Goal: Find specific page/section: Find specific page/section

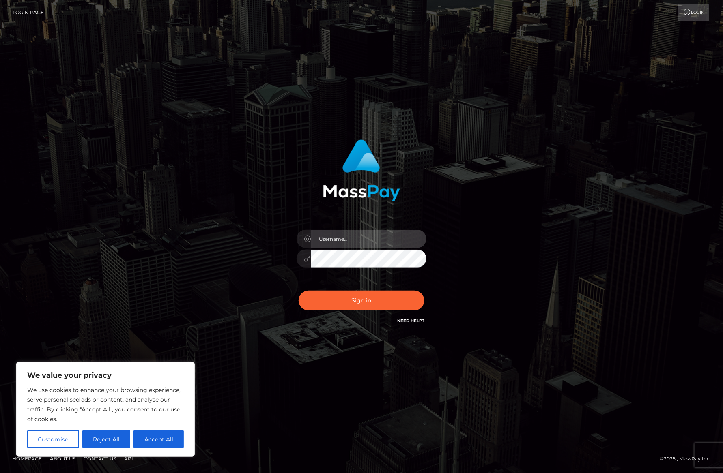
type input "alexism"
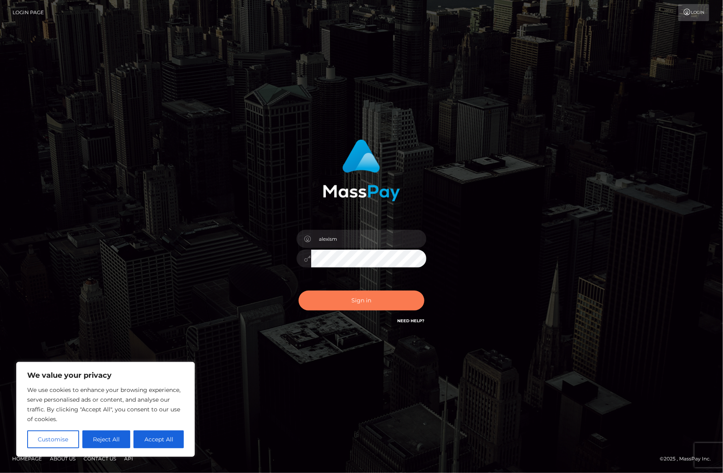
click at [353, 302] on button "Sign in" at bounding box center [362, 301] width 126 height 20
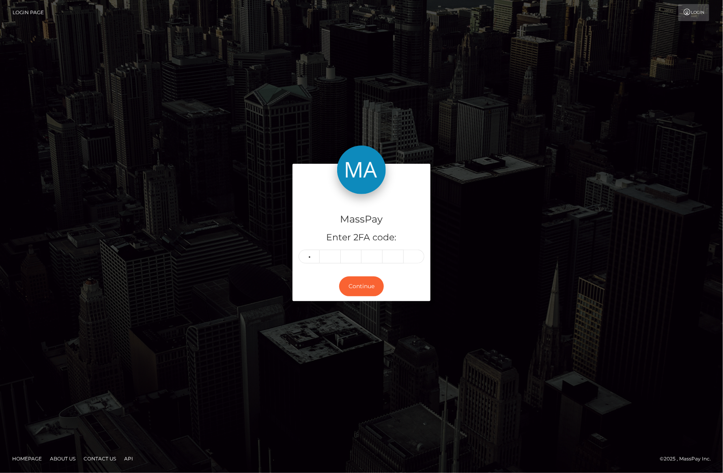
type input "4"
type input "7"
type input "9"
type input "8"
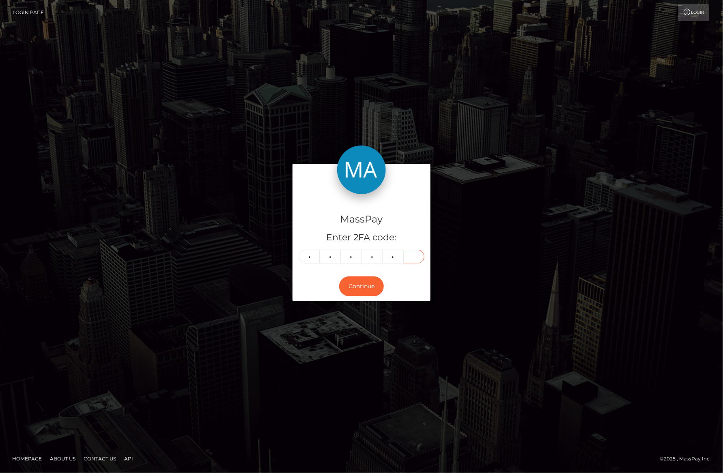
type input "3"
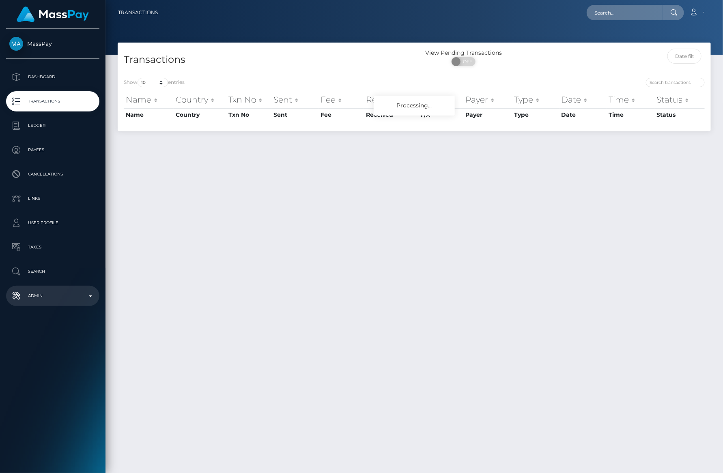
click at [37, 298] on p "Admin" at bounding box center [52, 296] width 87 height 12
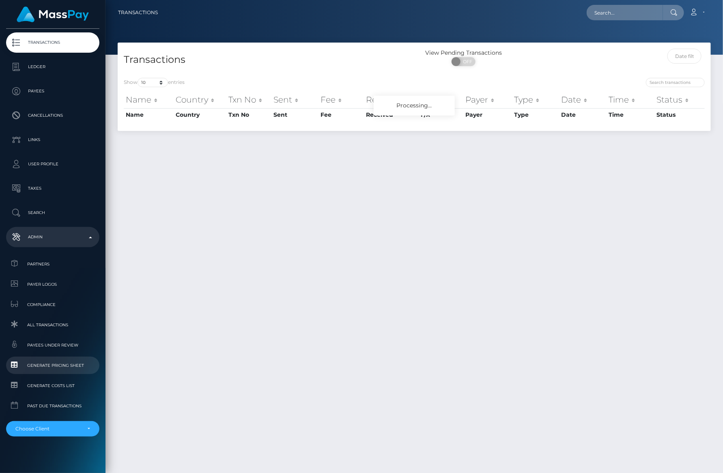
scroll to position [59, 0]
click at [52, 426] on div "Choose Client" at bounding box center [47, 429] width 65 height 6
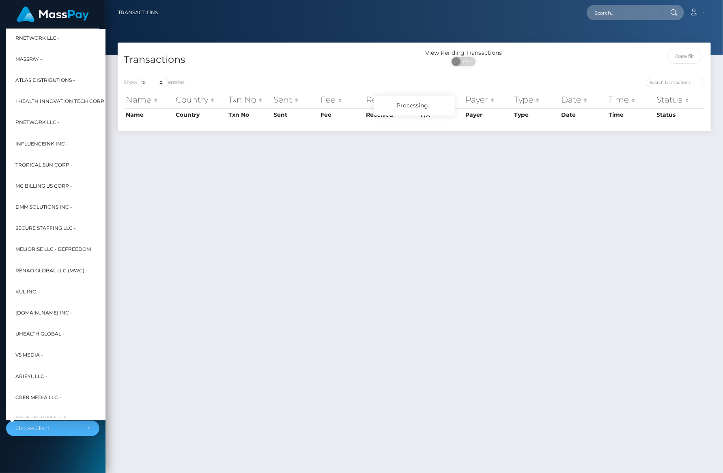
scroll to position [0, 0]
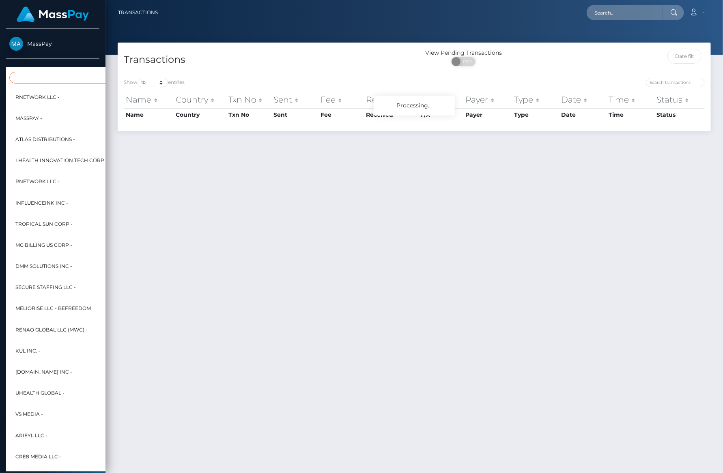
click at [57, 76] on input "Search" at bounding box center [98, 78] width 179 height 12
type input "p"
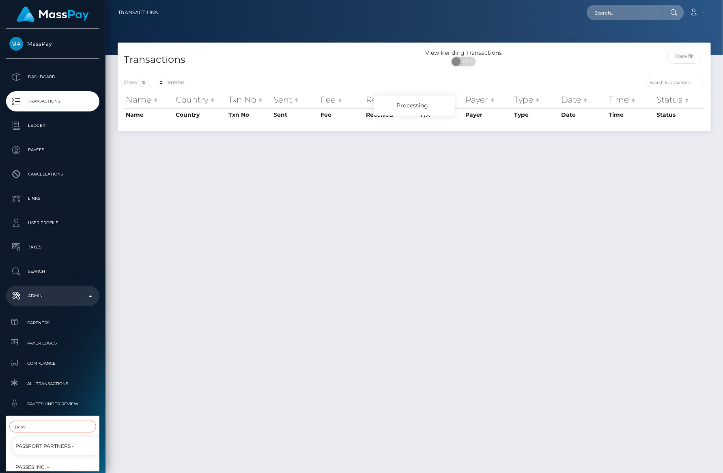
type input "pass"
click at [47, 446] on span "Passport Partners -" at bounding box center [44, 446] width 58 height 11
select select "228"
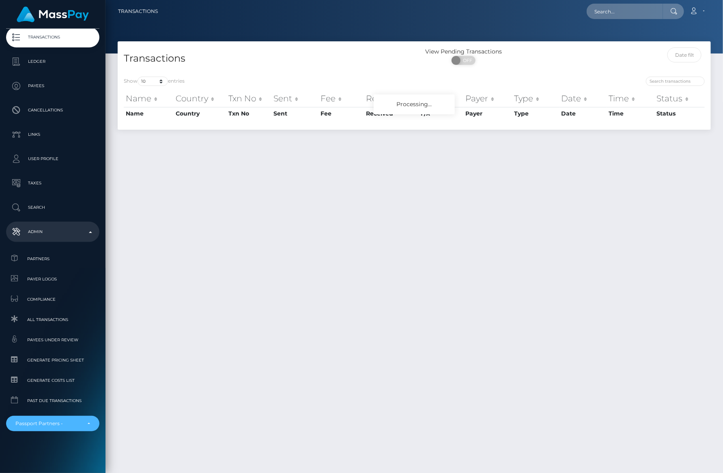
scroll to position [0, 0]
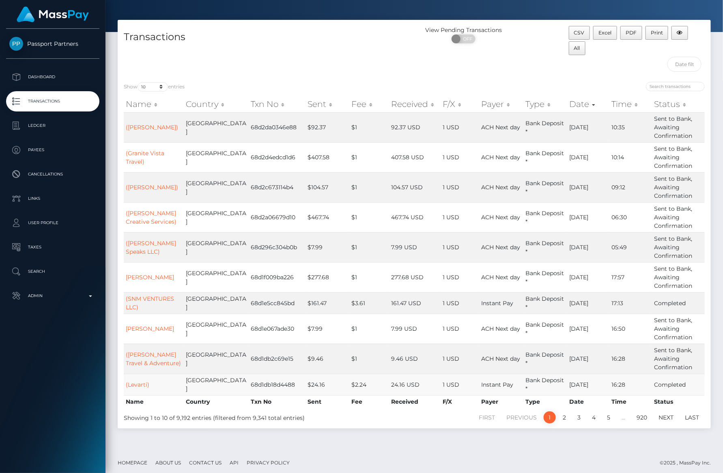
scroll to position [16, 0]
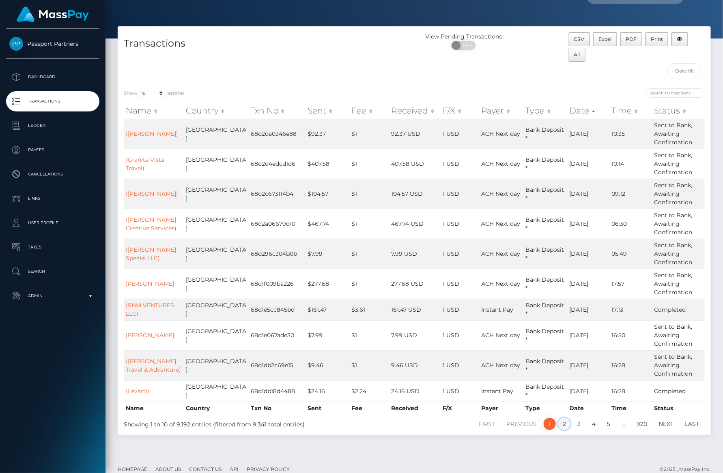
click at [564, 426] on link "2" at bounding box center [564, 424] width 12 height 12
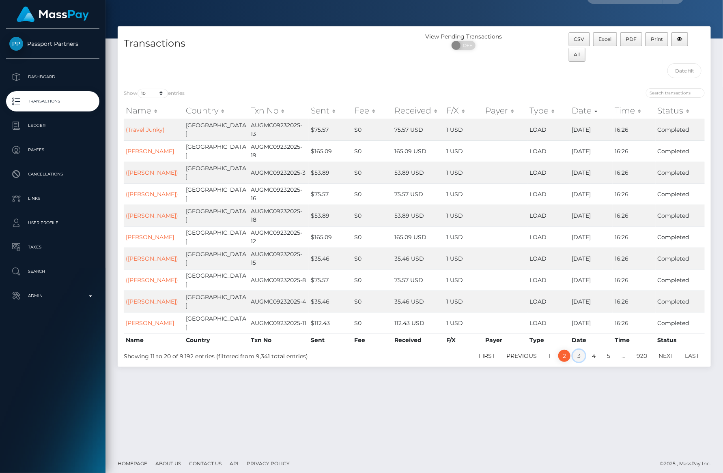
click at [579, 350] on link "3" at bounding box center [579, 356] width 12 height 12
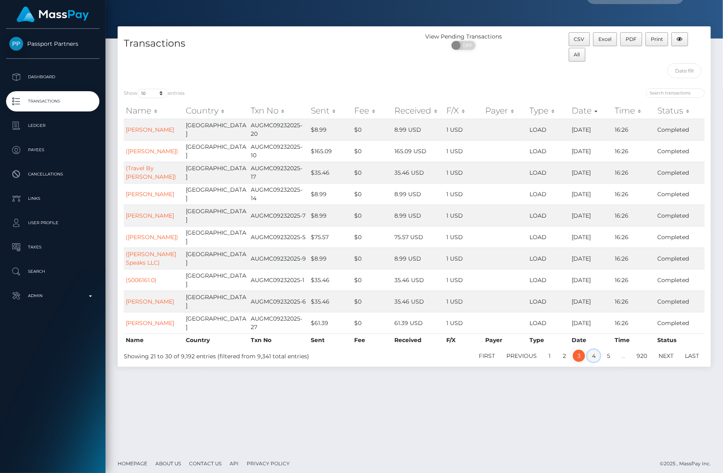
click at [595, 350] on link "4" at bounding box center [593, 356] width 13 height 12
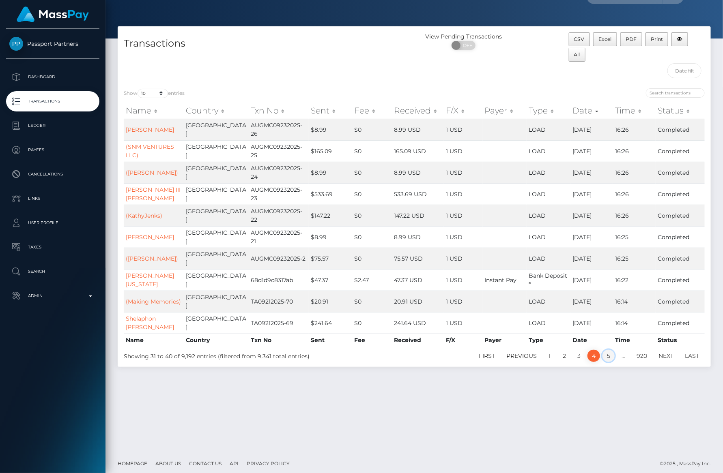
click at [610, 350] on link "5" at bounding box center [609, 356] width 12 height 12
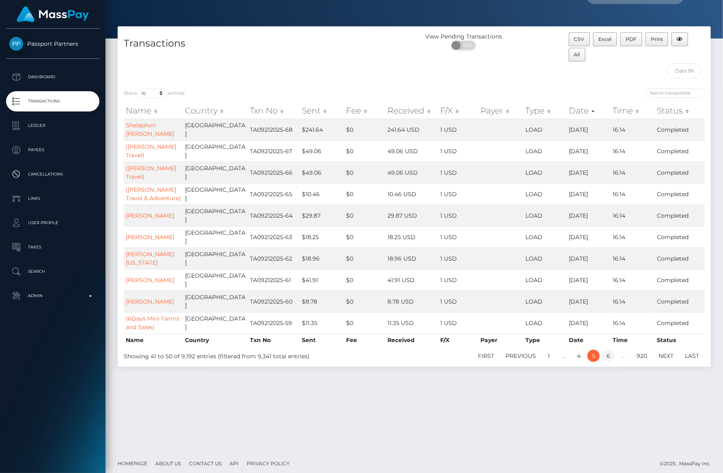
click at [608, 350] on link "6" at bounding box center [608, 356] width 13 height 12
click at [42, 101] on p "Transactions" at bounding box center [52, 101] width 87 height 12
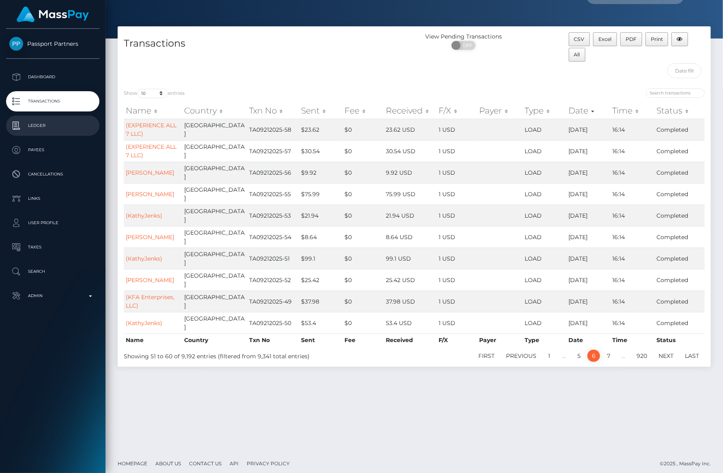
click at [45, 128] on p "Ledger" at bounding box center [52, 126] width 87 height 12
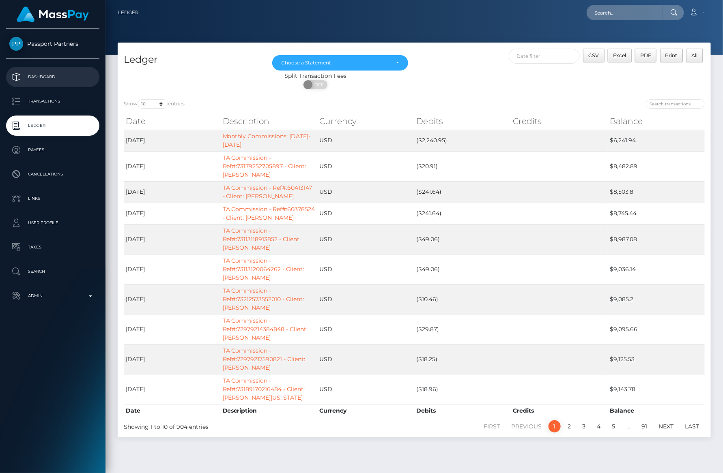
click at [41, 77] on p "Dashboard" at bounding box center [52, 77] width 87 height 12
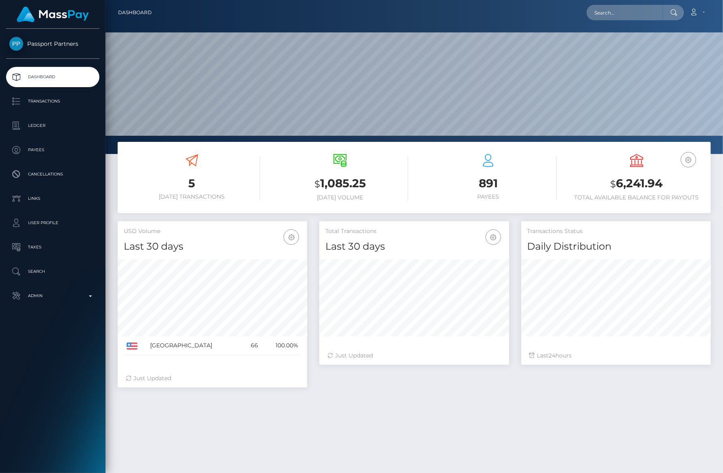
scroll to position [143, 189]
click at [352, 241] on h4 "Last 30 days" at bounding box center [413, 247] width 177 height 14
click at [45, 124] on p "Ledger" at bounding box center [52, 126] width 87 height 12
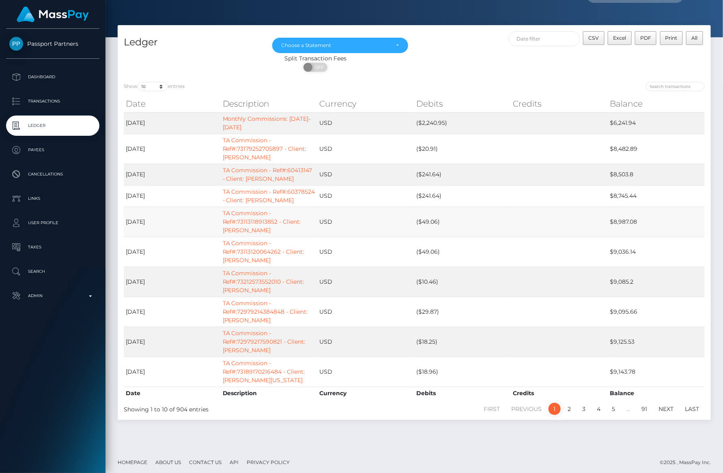
scroll to position [18, 0]
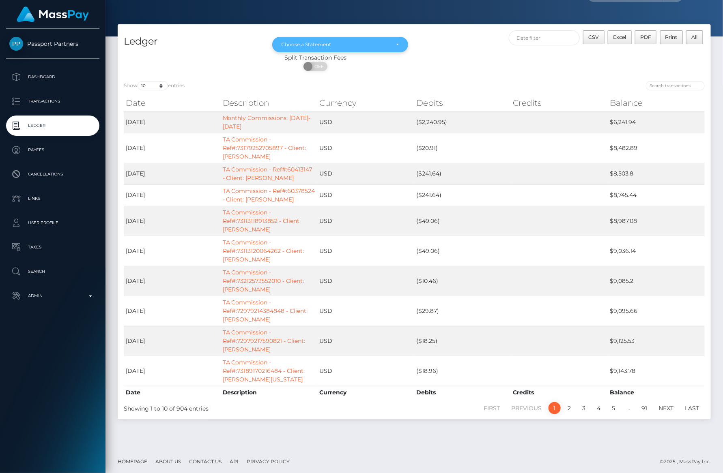
click at [377, 43] on div "Choose a Statement" at bounding box center [336, 44] width 108 height 6
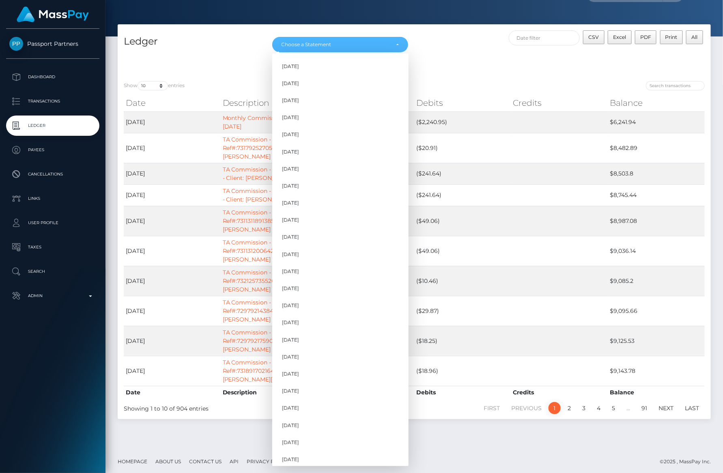
click at [442, 69] on div "ON OFF" at bounding box center [316, 68] width 396 height 13
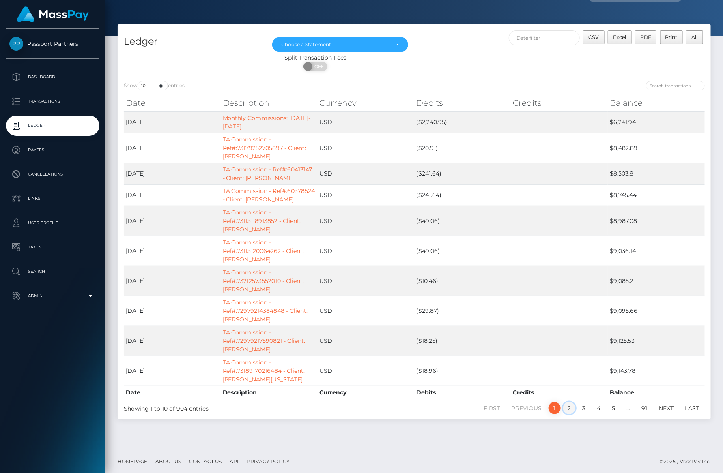
click at [570, 410] on link "2" at bounding box center [569, 408] width 12 height 12
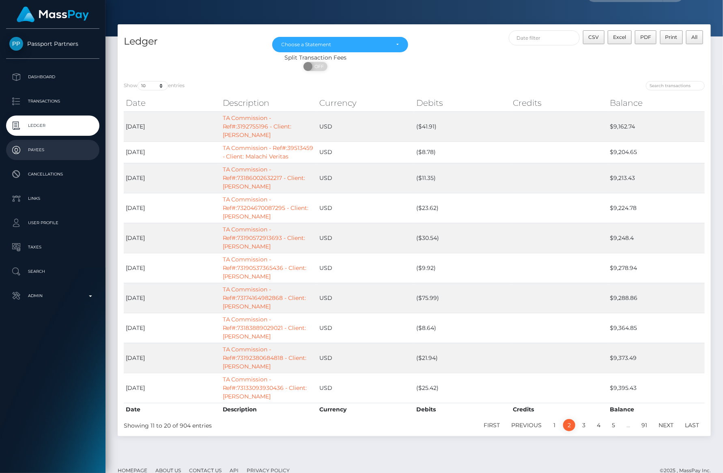
click at [56, 159] on link "Payees" at bounding box center [52, 150] width 93 height 20
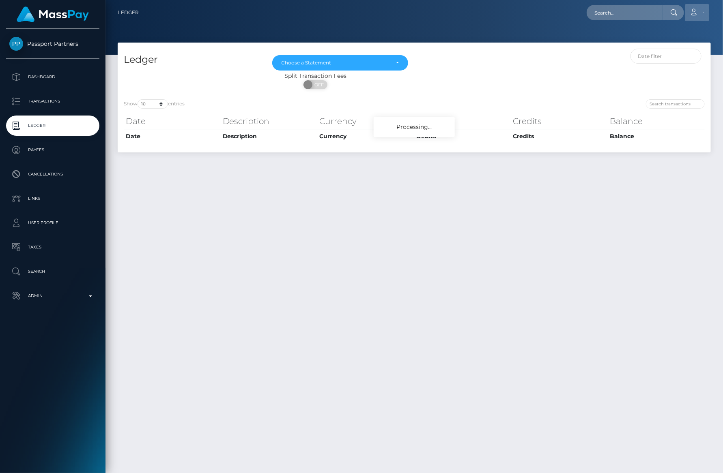
click at [696, 13] on icon at bounding box center [694, 12] width 9 height 6
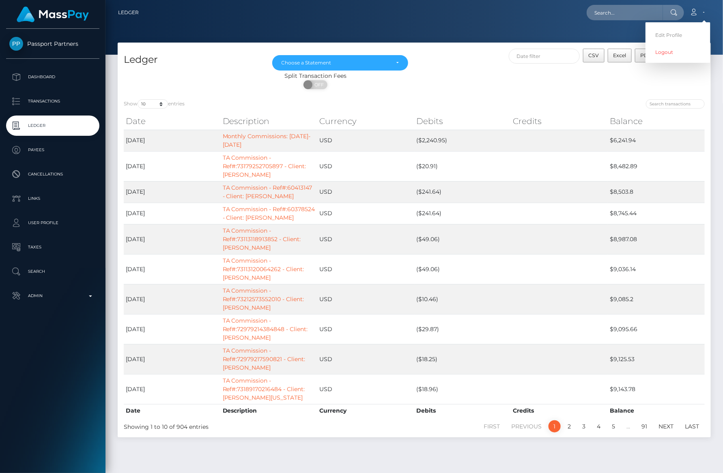
click at [538, 1] on nav "Ledger Loading... Loading..." at bounding box center [414, 12] width 618 height 25
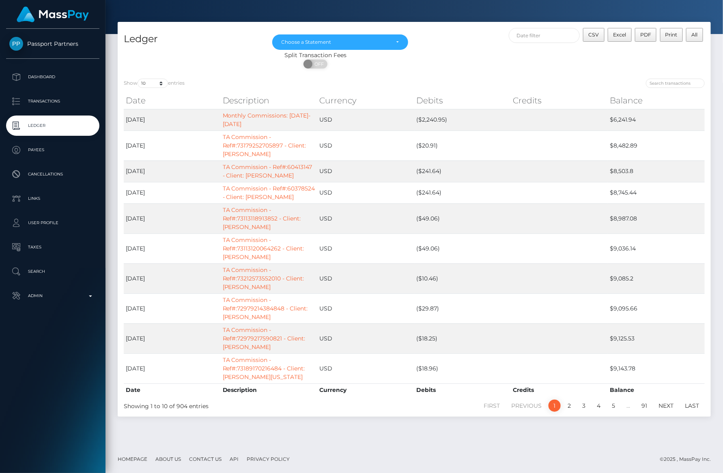
click at [56, 129] on p "Ledger" at bounding box center [52, 126] width 87 height 12
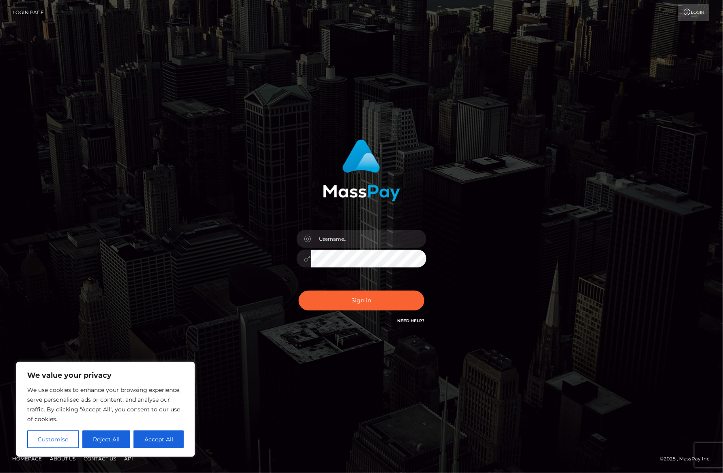
type input "alexism"
